Goal: Task Accomplishment & Management: Manage account settings

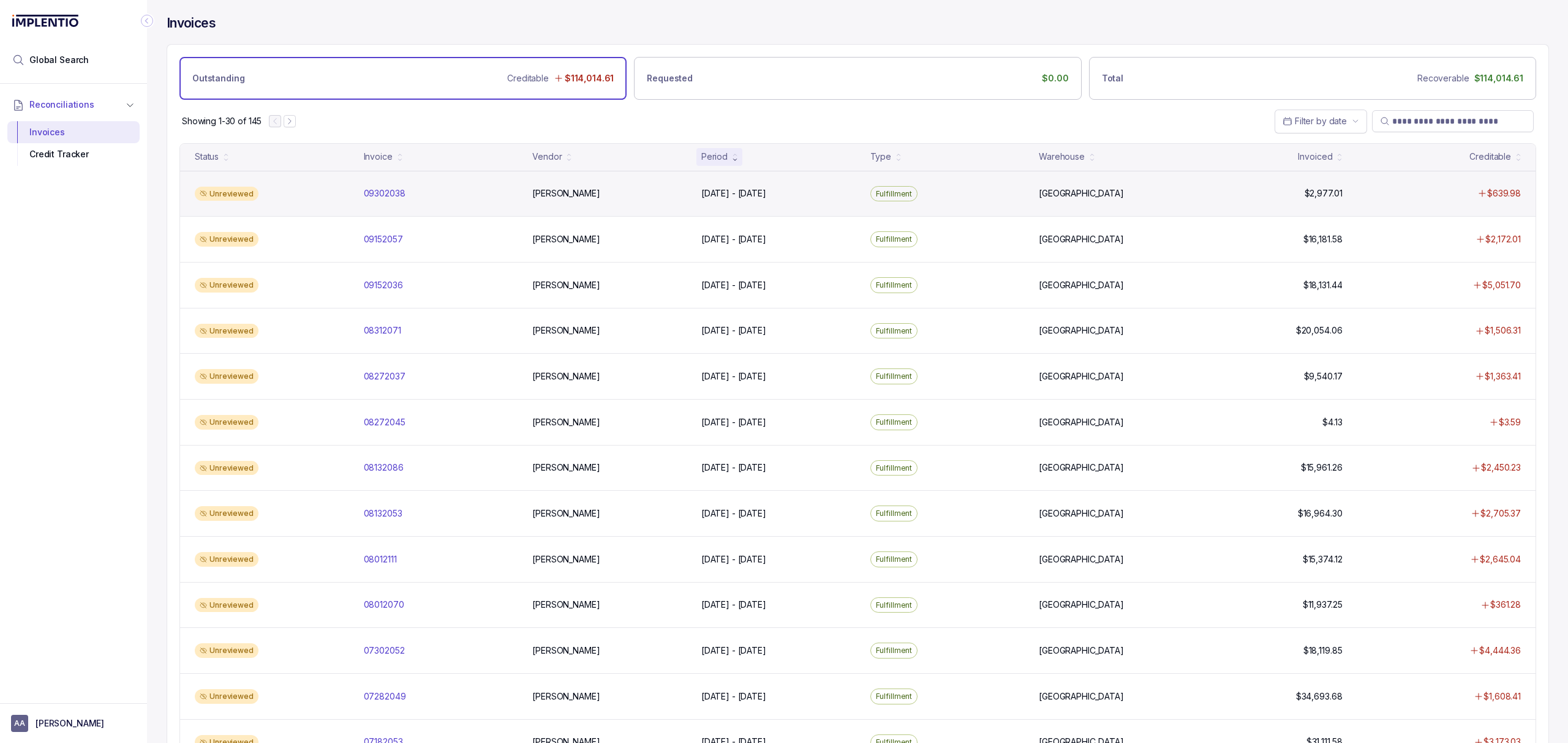
click at [375, 202] on div "Unreviewed 09302038 09302038 [PERSON_NAME] [DATE] - [DATE] [DATE] - [DATE] Fulf…" at bounding box center [858, 194] width 1355 height 46
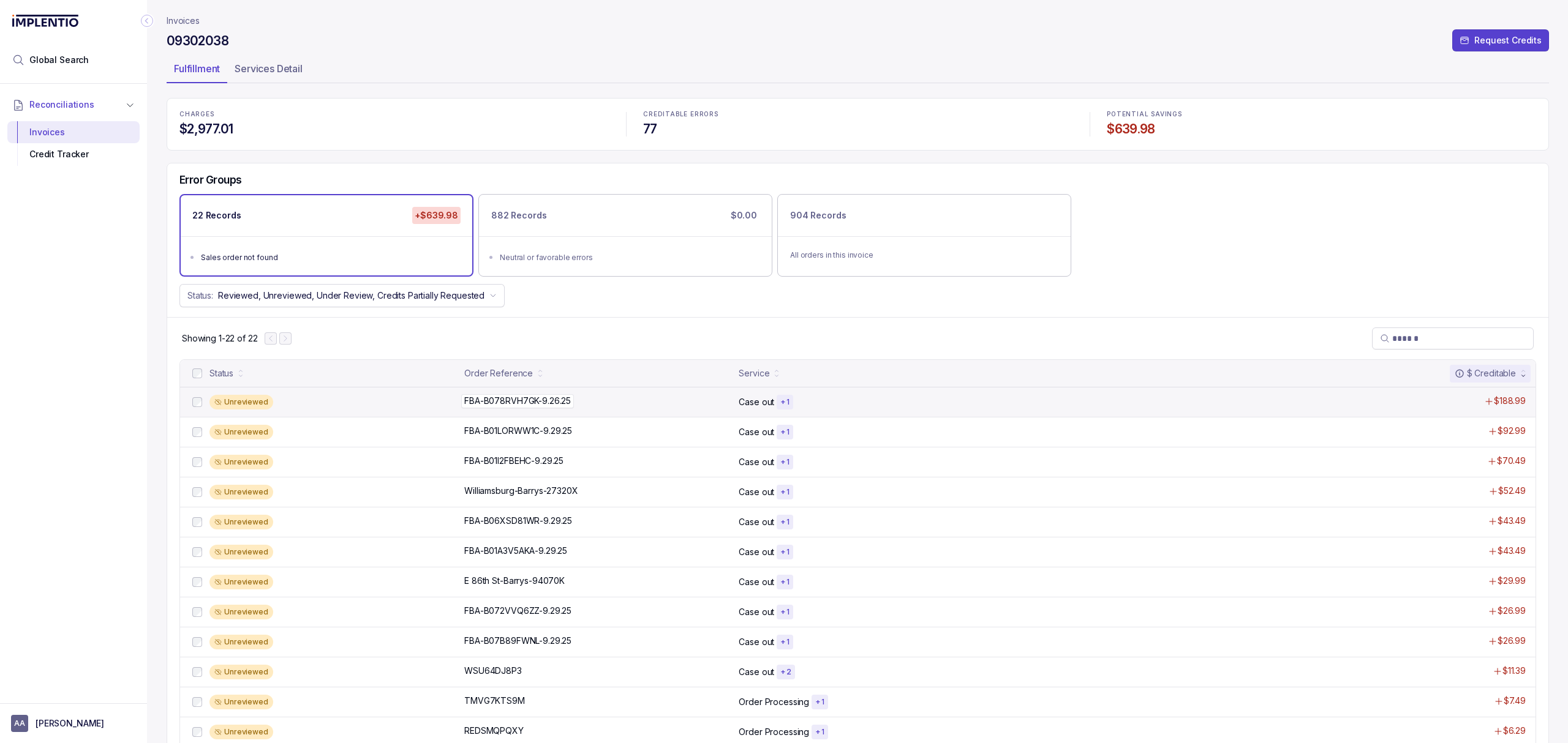
click at [511, 406] on p "FBA-B078RVH7GK-9.26.25" at bounding box center [517, 400] width 113 height 13
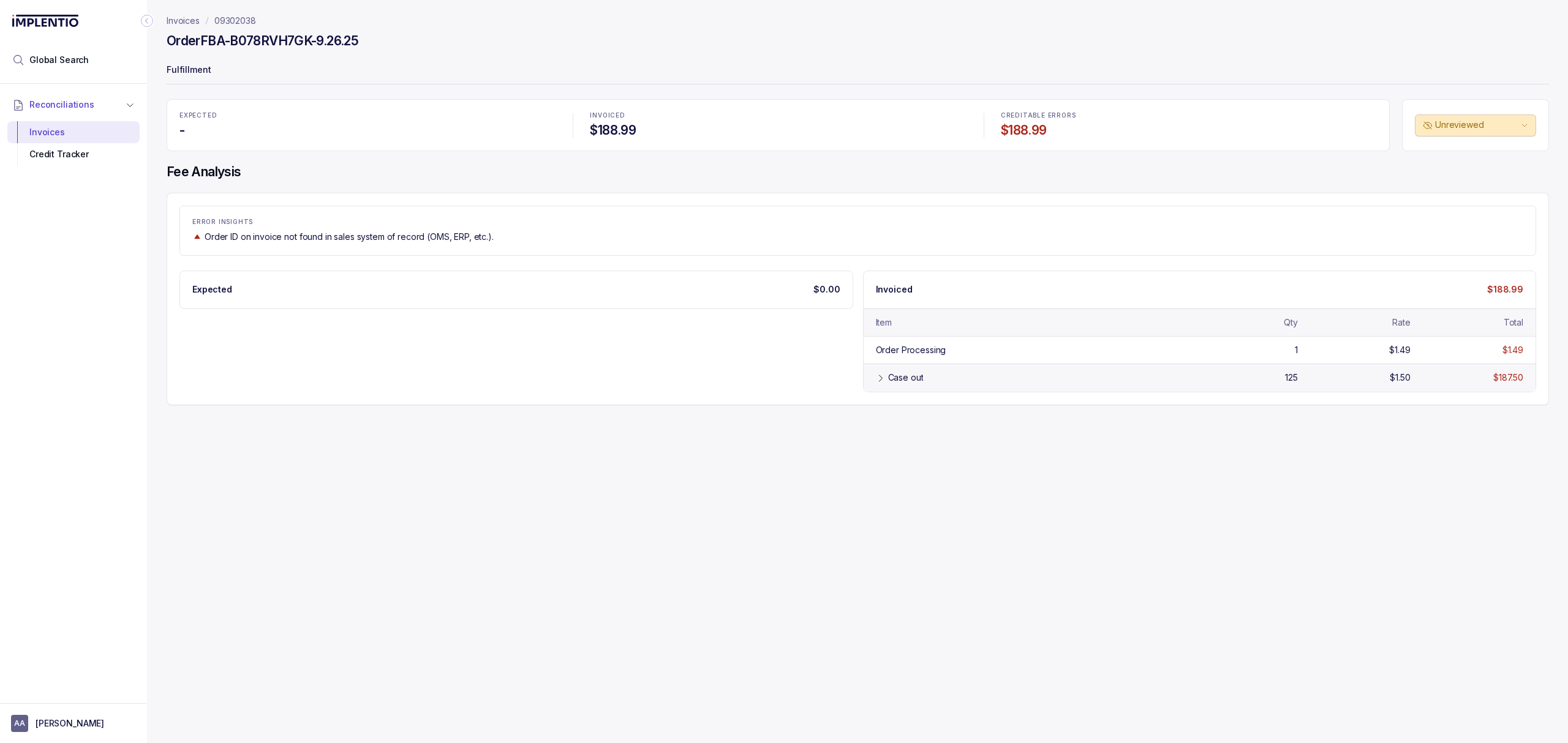
click at [890, 387] on div "Case out 125 $1.50 $187.50" at bounding box center [1200, 377] width 673 height 27
click at [94, 155] on div "Credit Tracker" at bounding box center [73, 154] width 113 height 22
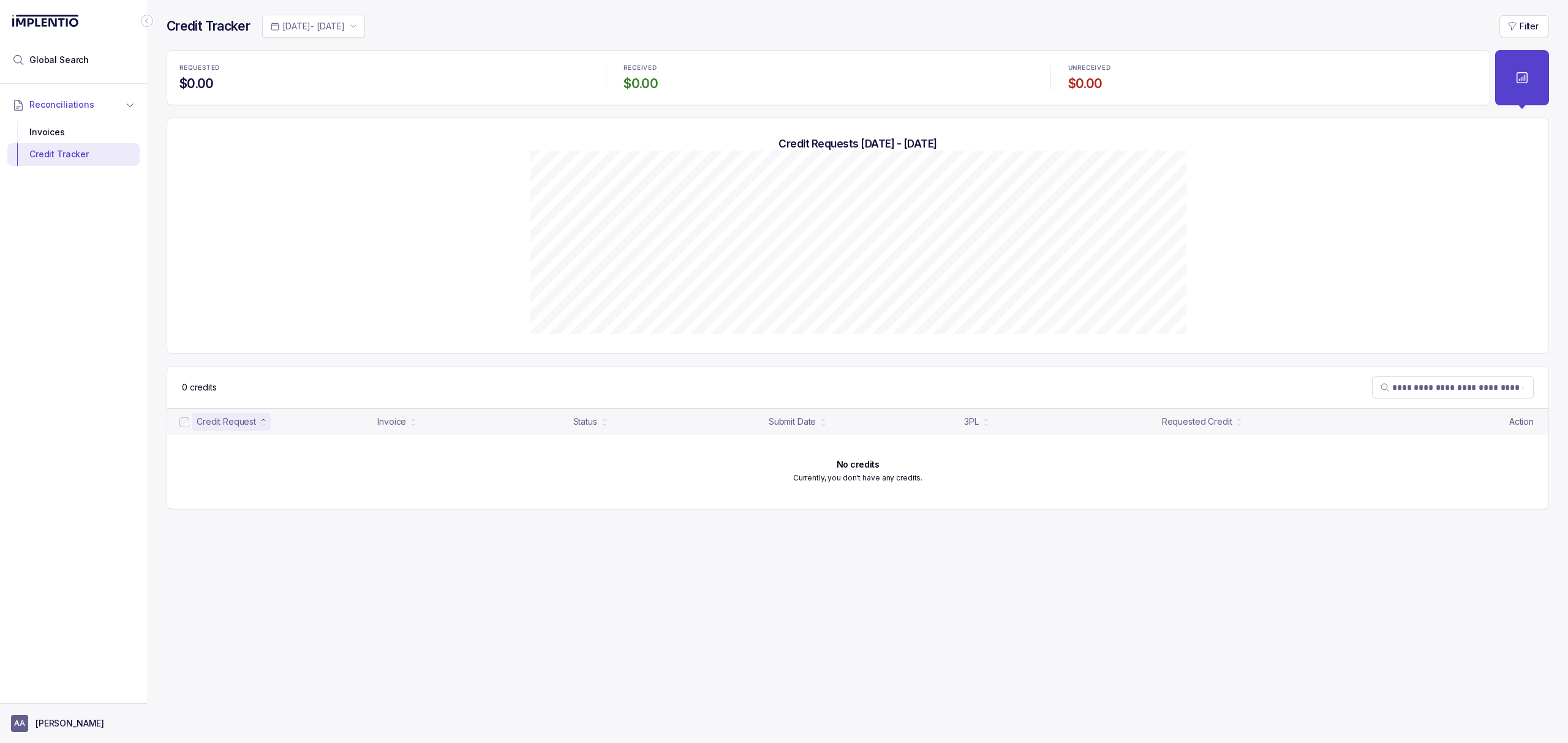
click at [72, 725] on p "[PERSON_NAME]" at bounding box center [70, 723] width 69 height 12
click at [68, 704] on div "Logout" at bounding box center [73, 697] width 117 height 15
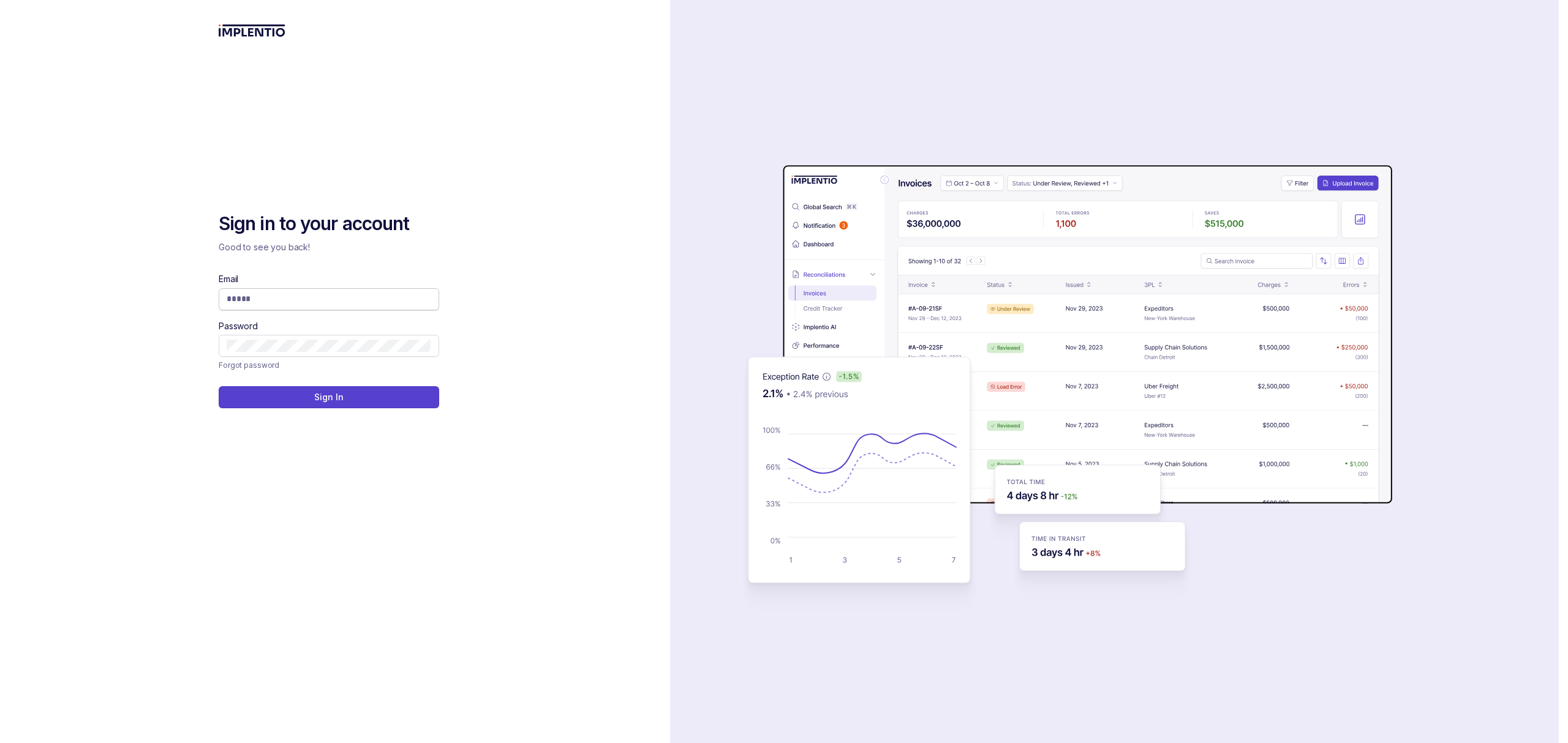
click at [303, 304] on input "Email" at bounding box center [329, 299] width 204 height 12
type input "**********"
